Goal: Find specific page/section: Find specific page/section

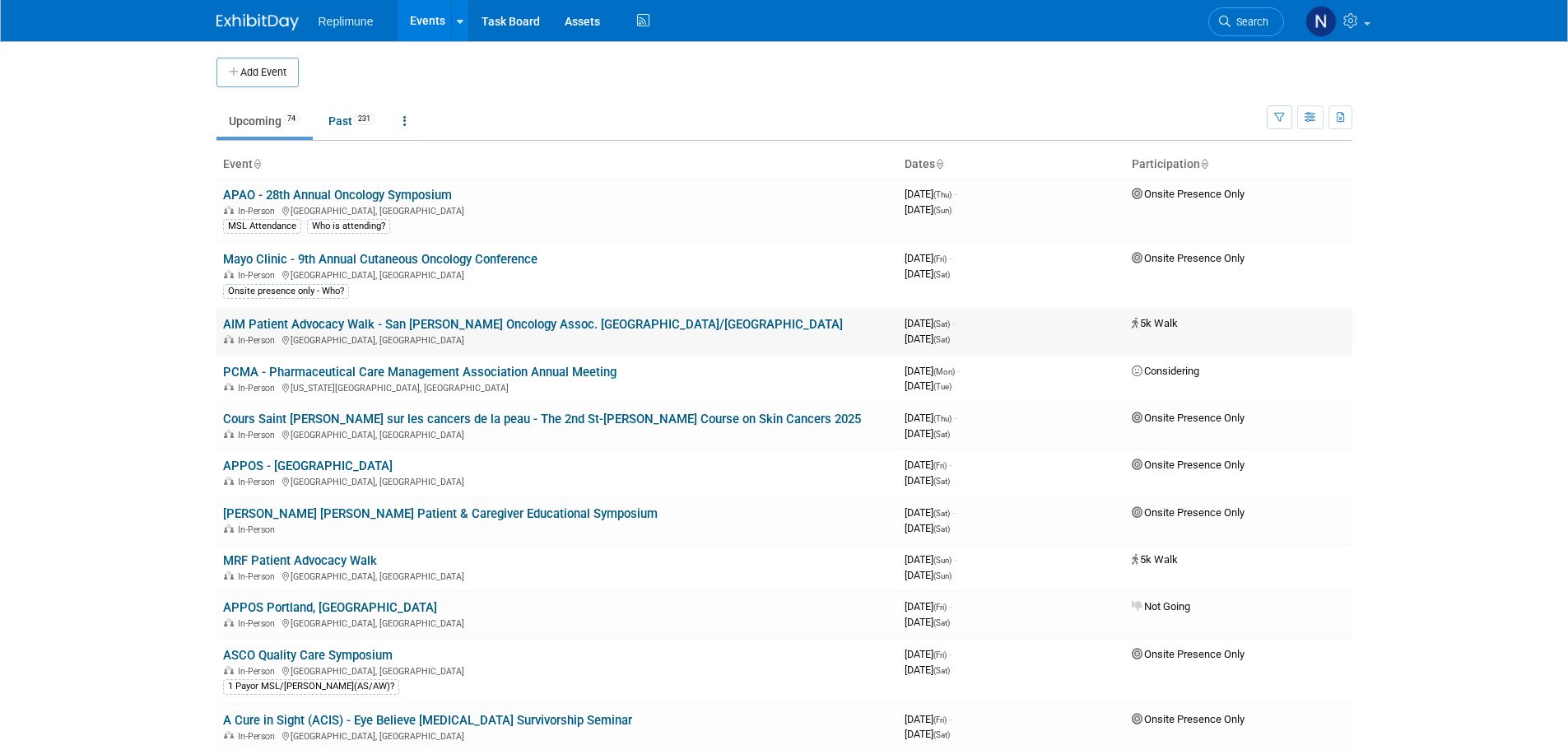
click at [286, 319] on link "AIM Patient Advocacy Walk - San [PERSON_NAME] Oncology Assoc. [GEOGRAPHIC_DATA]…" at bounding box center [533, 324] width 620 height 14
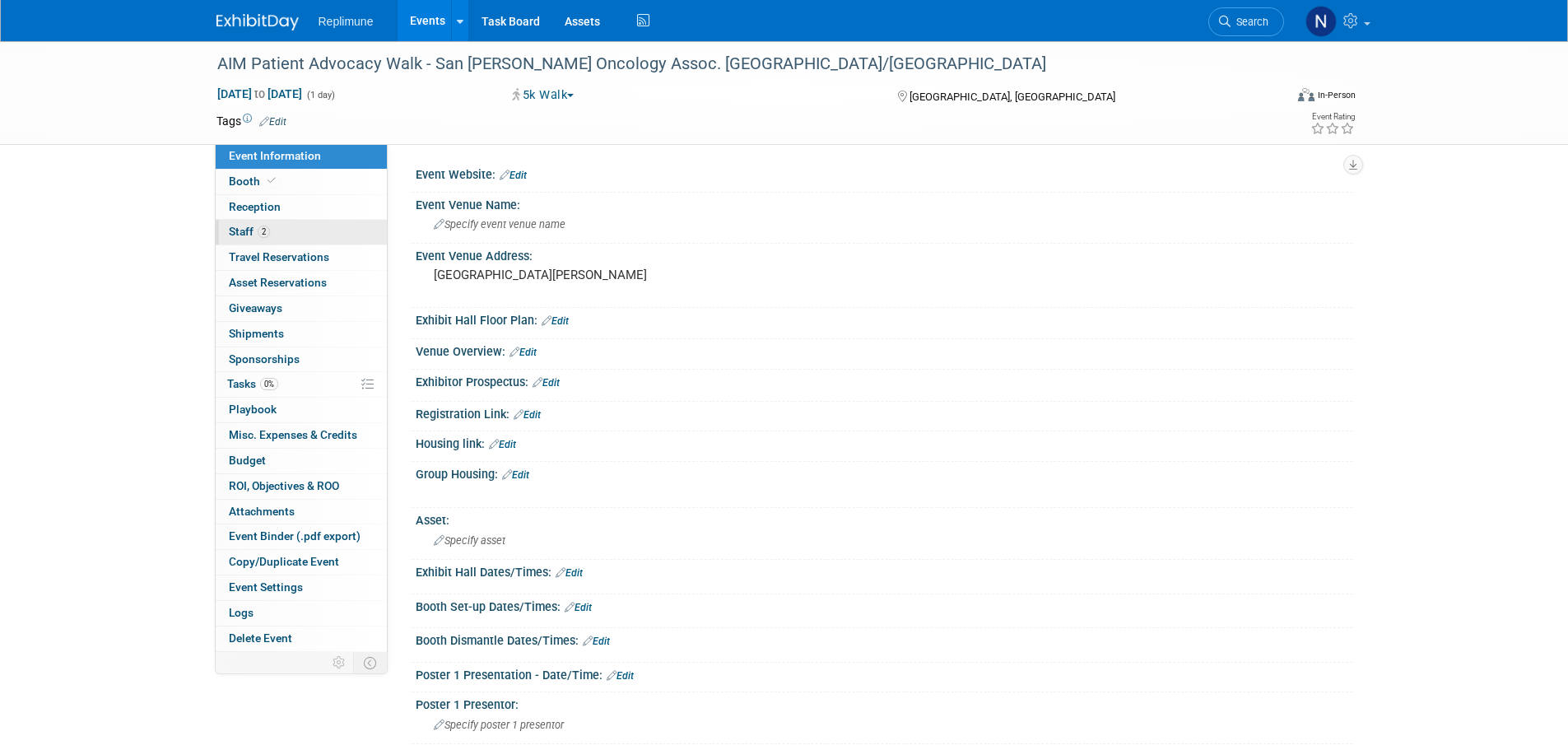
click at [245, 231] on span "Staff 2" at bounding box center [249, 231] width 41 height 14
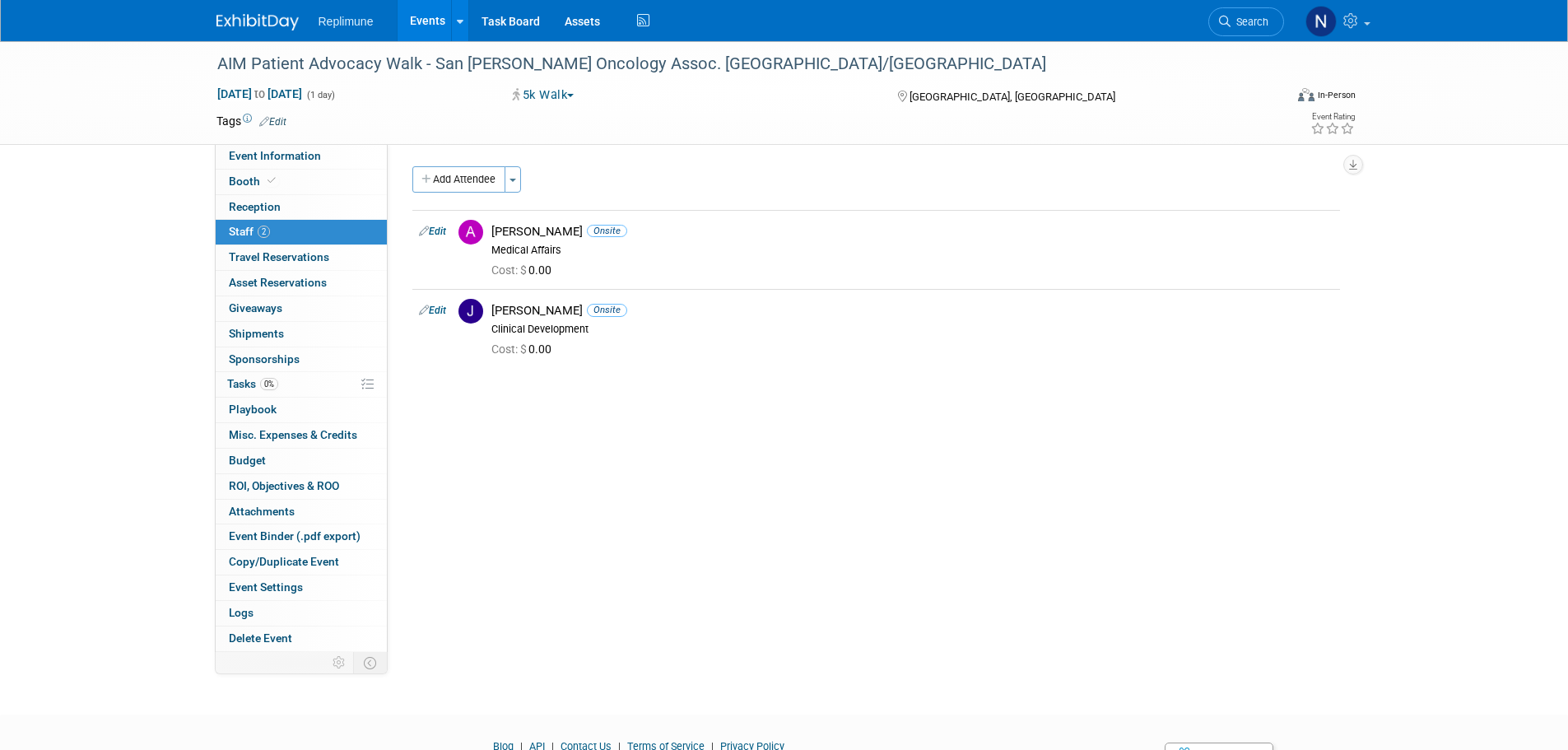
click at [431, 18] on link "Events" at bounding box center [427, 20] width 60 height 41
